Goal: Transaction & Acquisition: Download file/media

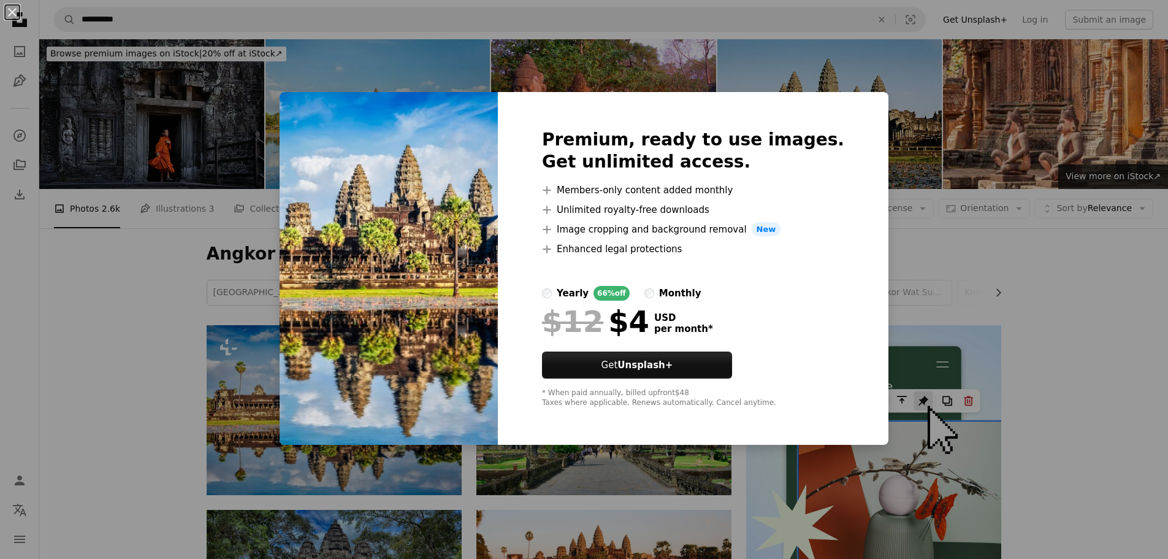
scroll to position [123, 0]
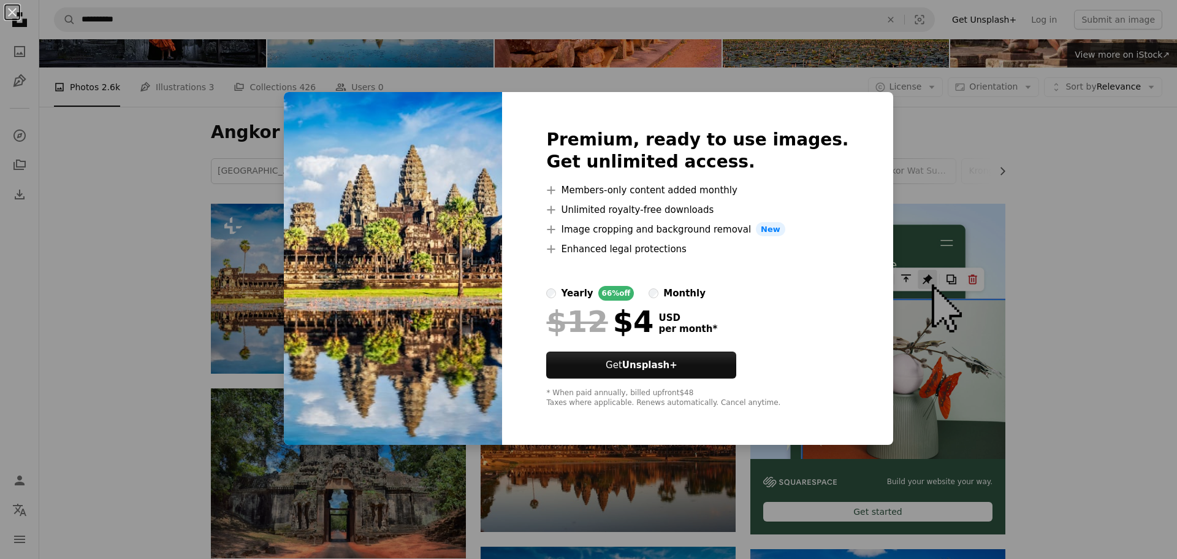
click at [904, 147] on div "An X shape Premium, ready to use images. Get unlimited access. A plus sign Memb…" at bounding box center [588, 279] width 1177 height 559
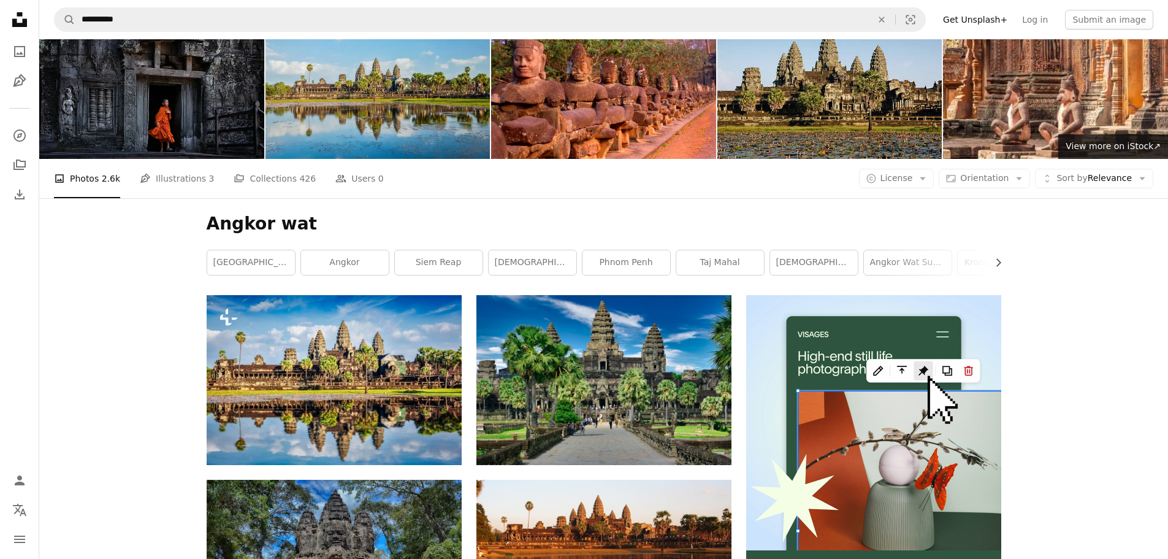
scroll to position [0, 0]
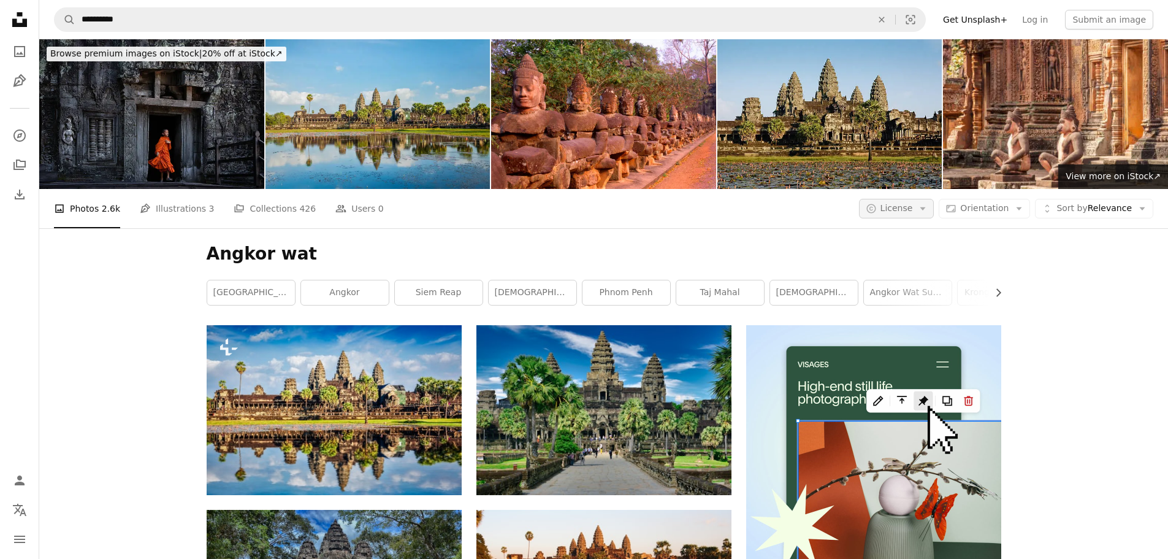
click at [913, 210] on span "License" at bounding box center [897, 208] width 32 height 10
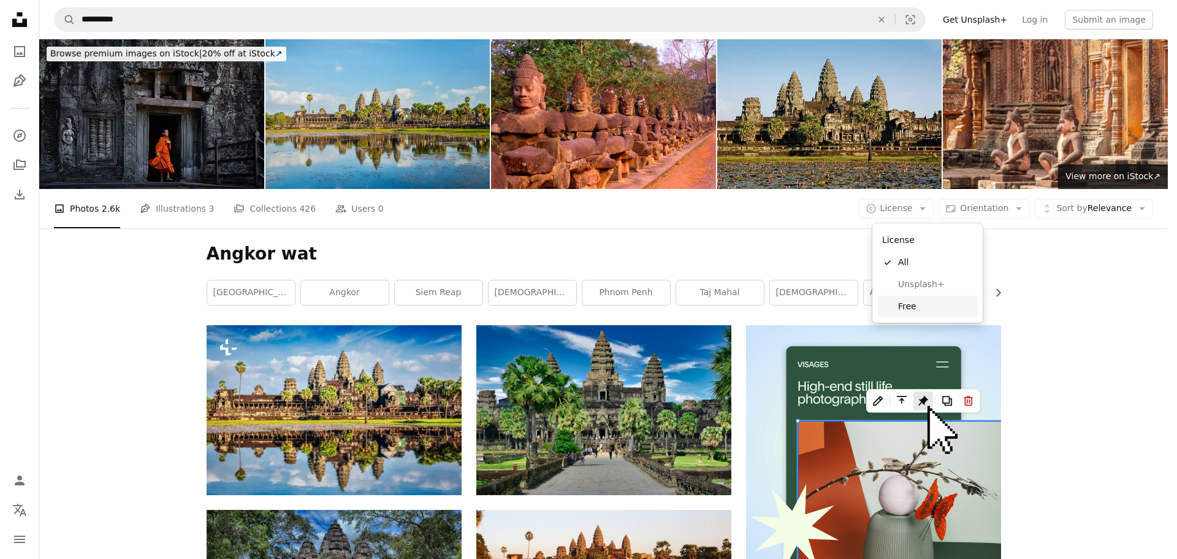
click at [908, 307] on span "Free" at bounding box center [935, 306] width 75 height 12
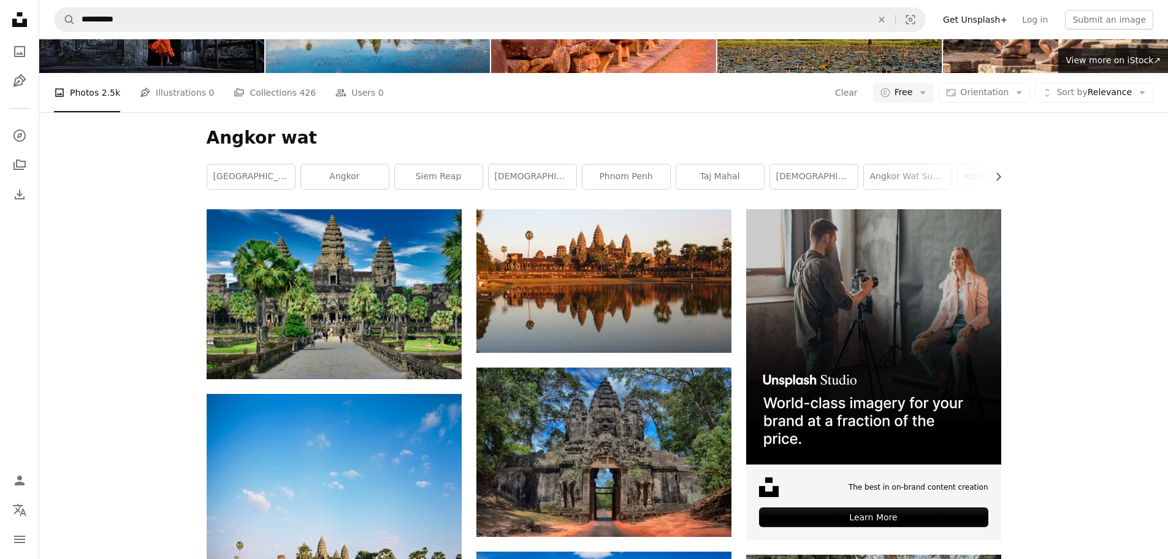
scroll to position [123, 0]
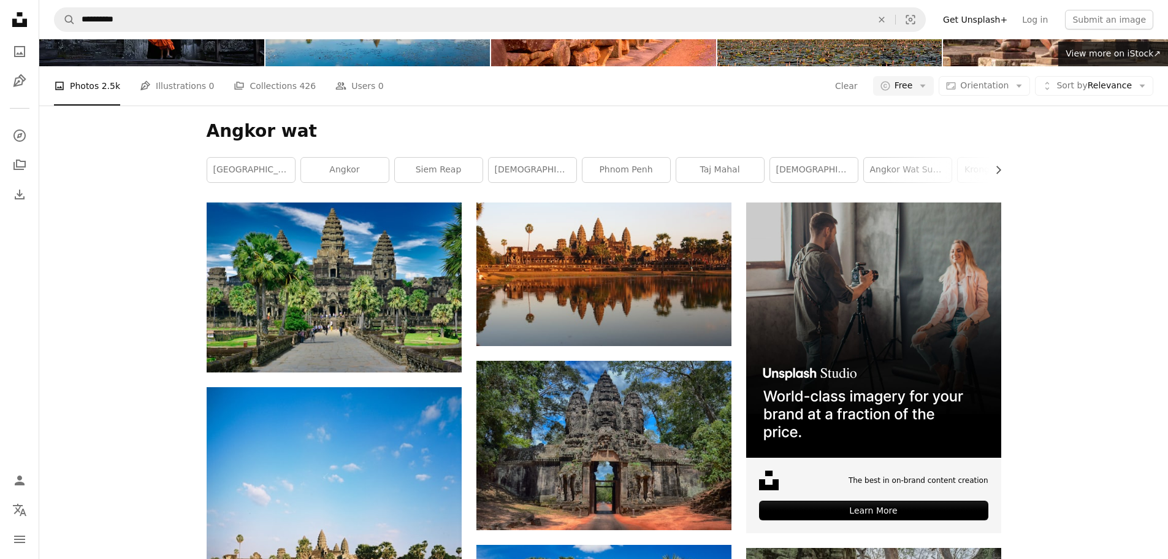
drag, startPoint x: 623, startPoint y: 264, endPoint x: 537, endPoint y: 133, distance: 156.6
click at [537, 133] on h1 "Angkor wat" at bounding box center [604, 131] width 795 height 22
click at [537, 132] on h1 "Angkor wat" at bounding box center [604, 131] width 795 height 22
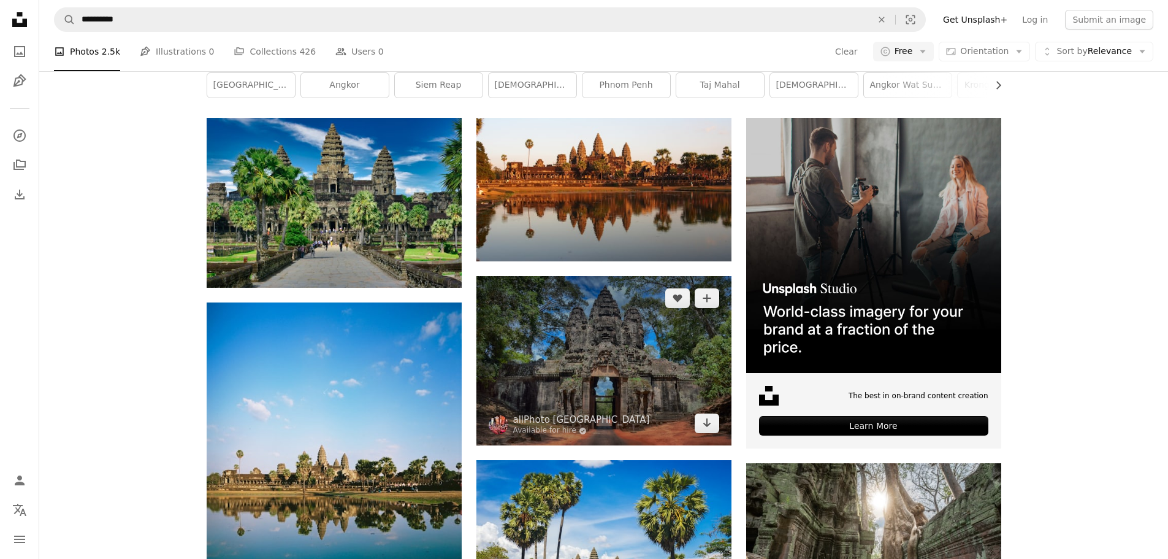
scroll to position [307, 0]
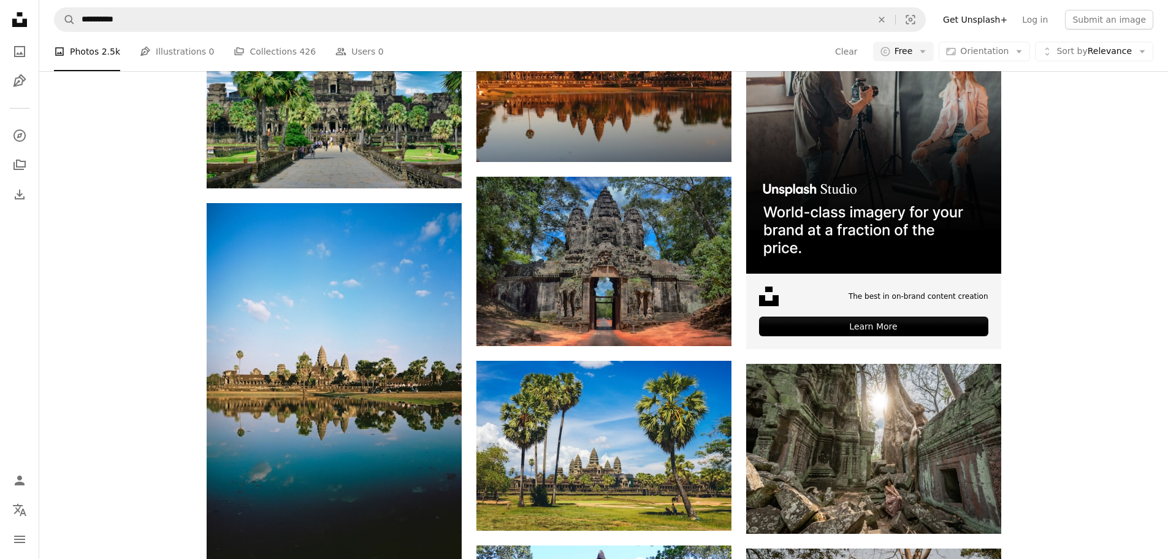
drag, startPoint x: 361, startPoint y: 338, endPoint x: 203, endPoint y: 272, distance: 170.9
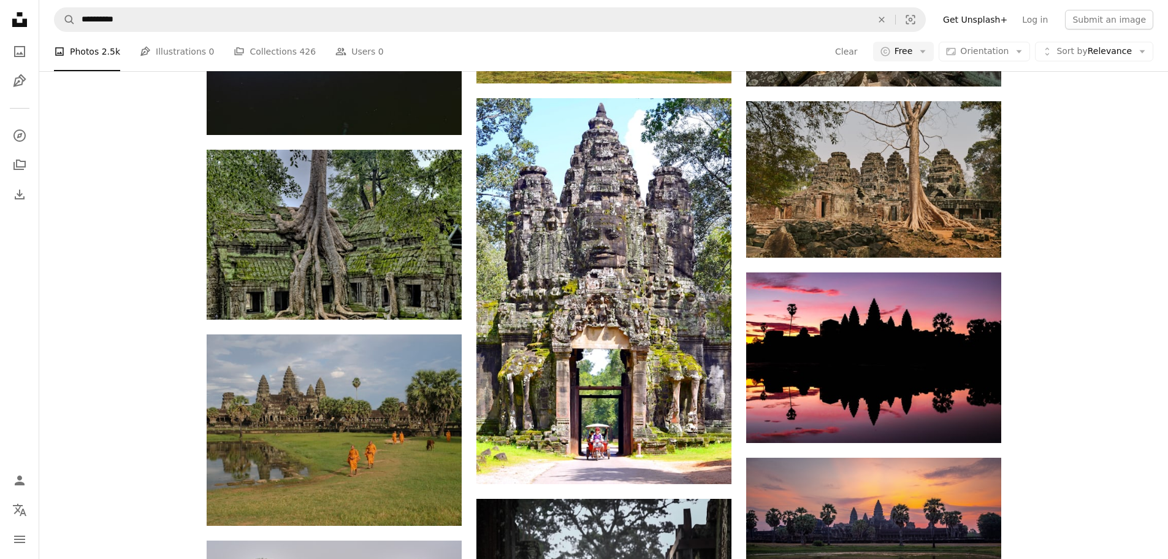
scroll to position [920, 0]
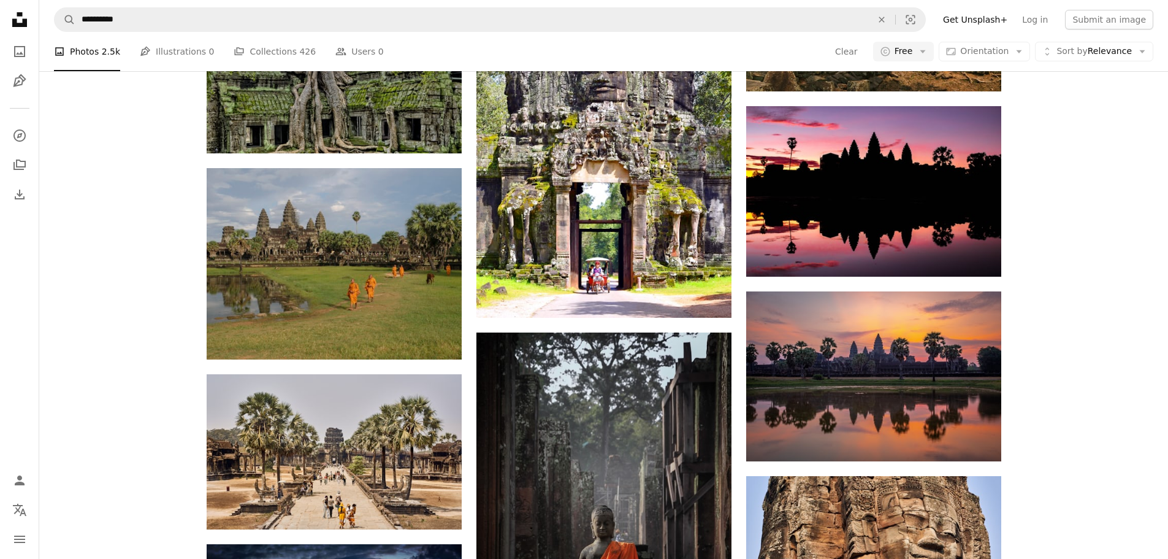
click at [179, 248] on div "A heart A plus sign allPhoto [GEOGRAPHIC_DATA] Available for hire A checkmark i…" at bounding box center [603, 318] width 1129 height 1826
drag, startPoint x: 400, startPoint y: 272, endPoint x: 128, endPoint y: 210, distance: 279.3
click at [127, 210] on div "A heart A plus sign allPhoto [GEOGRAPHIC_DATA] Available for hire A checkmark i…" at bounding box center [603, 318] width 1129 height 1826
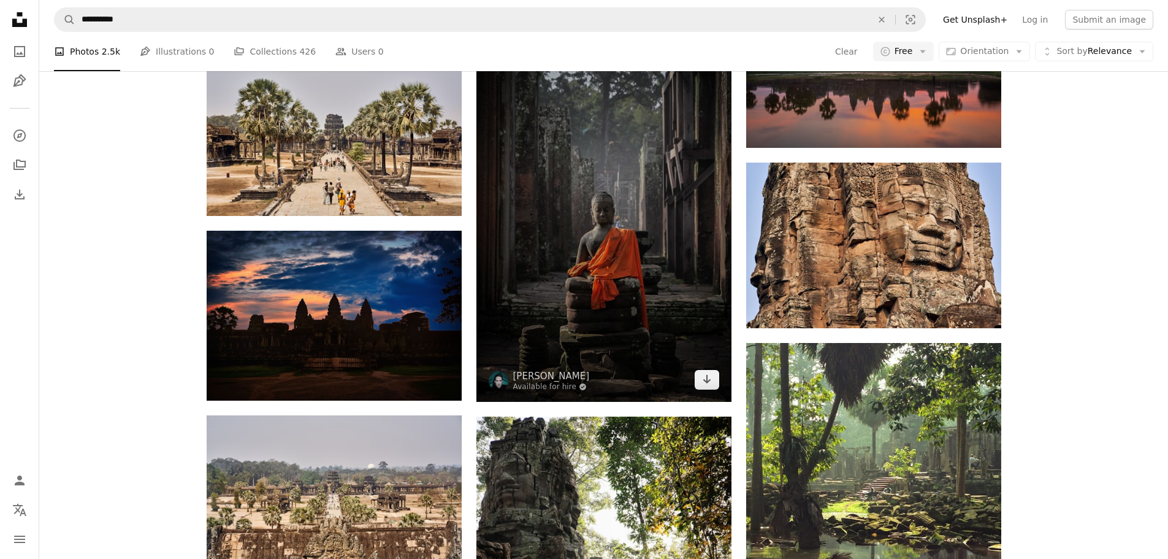
scroll to position [1288, 0]
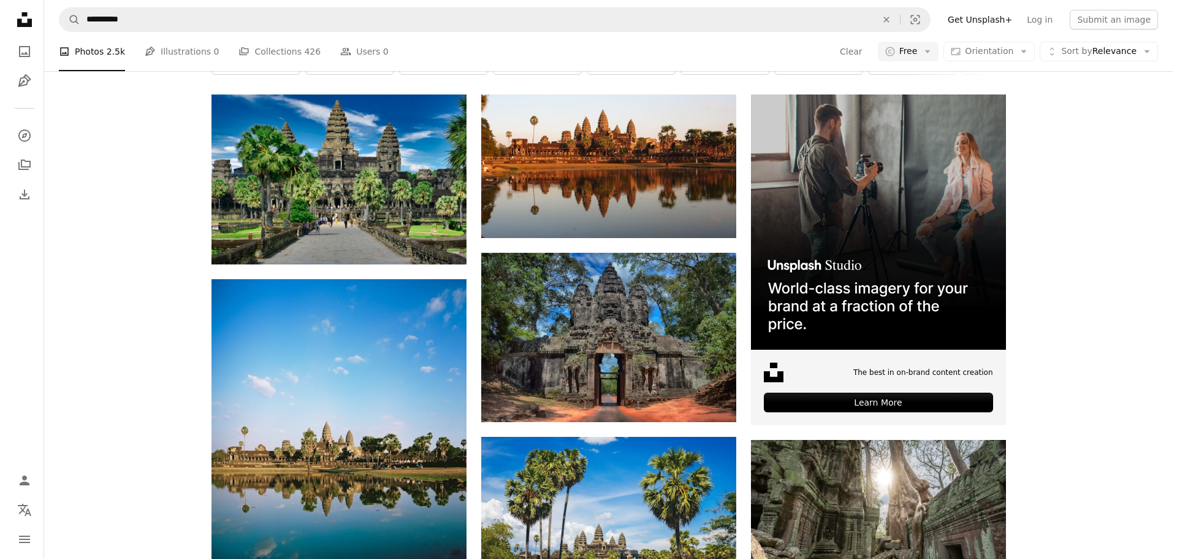
scroll to position [368, 0]
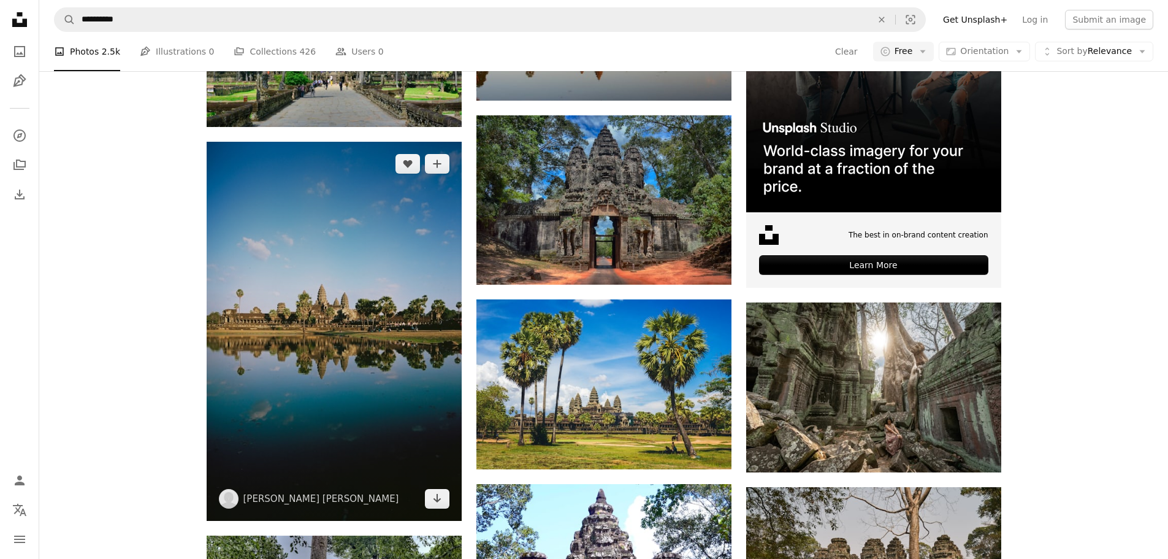
click at [348, 313] on img at bounding box center [334, 331] width 255 height 378
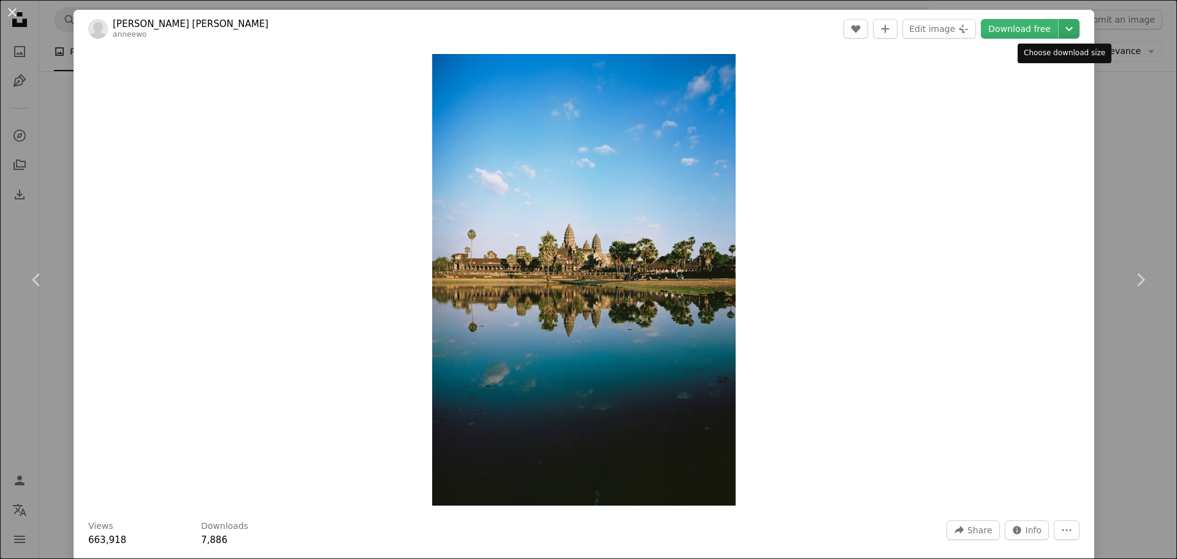
click at [1067, 26] on icon "Chevron down" at bounding box center [1070, 28] width 20 height 15
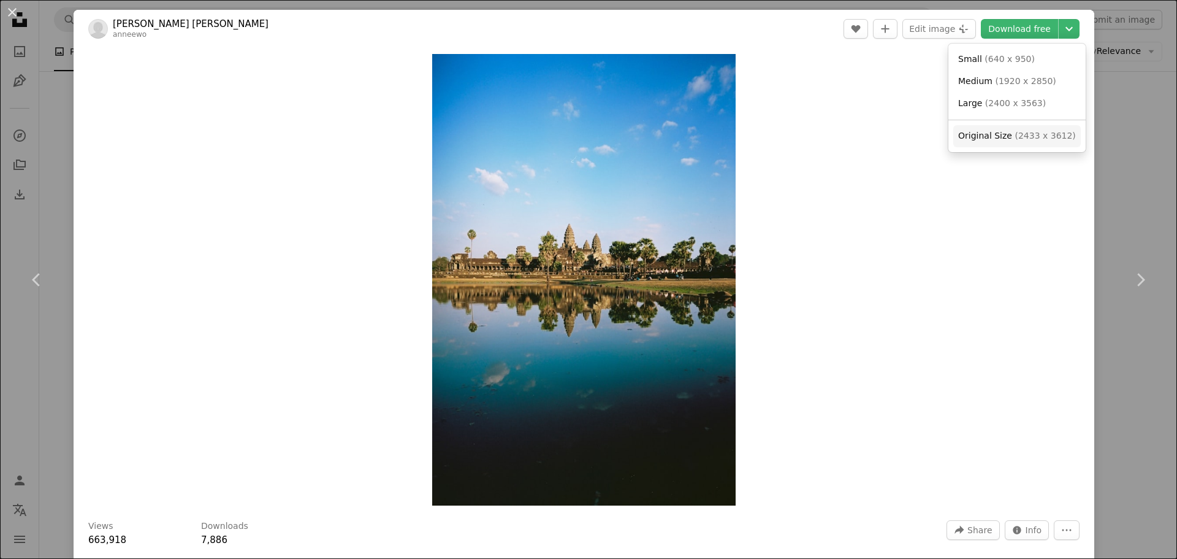
click at [1022, 142] on link "Original Size ( 2433 x 3612 )" at bounding box center [1018, 136] width 128 height 22
